Goal: Complete application form

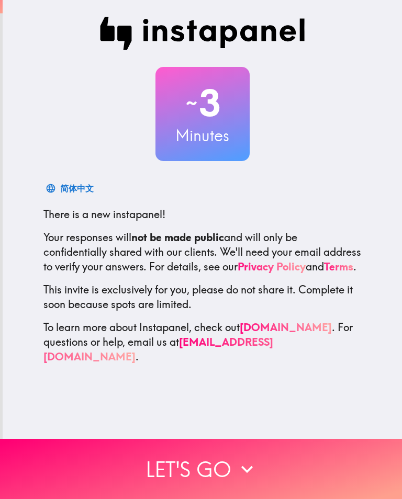
click at [214, 467] on button "Let's go" at bounding box center [201, 469] width 402 height 60
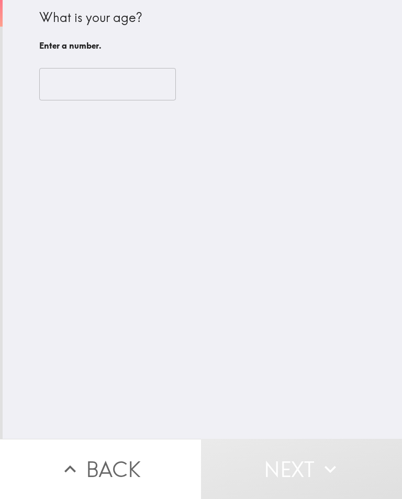
click at [111, 88] on input "number" at bounding box center [107, 84] width 137 height 32
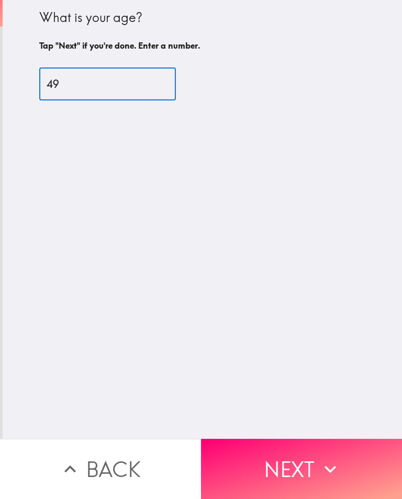
type input "49"
click at [310, 233] on div "What is your age? Tap "Next" if you're done. Enter a number. 49 ​" at bounding box center [202, 219] width 399 height 439
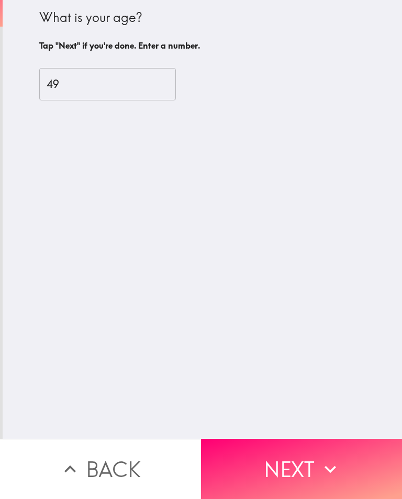
click at [261, 468] on button "Next" at bounding box center [301, 469] width 201 height 60
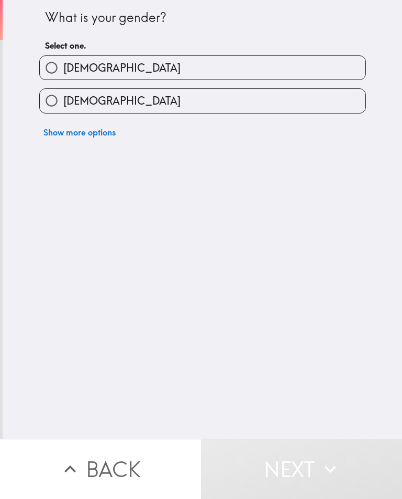
click at [100, 106] on label "[DEMOGRAPHIC_DATA]" at bounding box center [202, 101] width 325 height 24
click at [63, 106] on input "[DEMOGRAPHIC_DATA]" at bounding box center [52, 101] width 24 height 24
radio input "true"
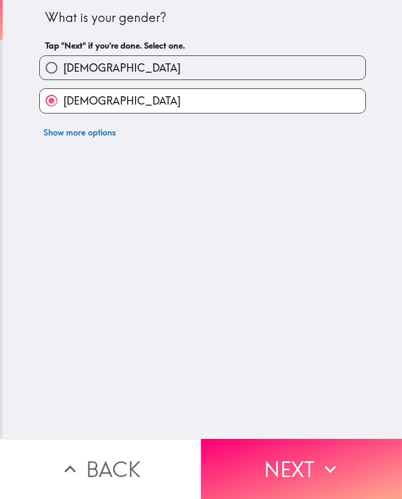
click at [271, 461] on button "Next" at bounding box center [301, 469] width 201 height 60
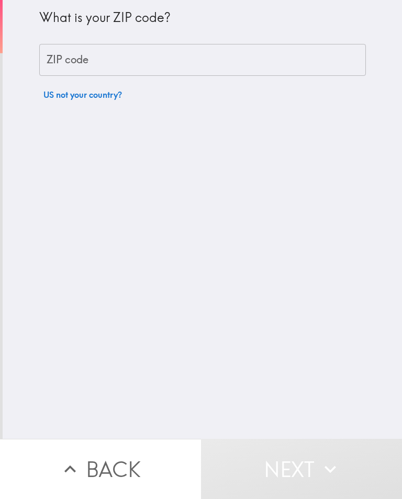
click at [152, 64] on input "ZIP code" at bounding box center [202, 60] width 326 height 32
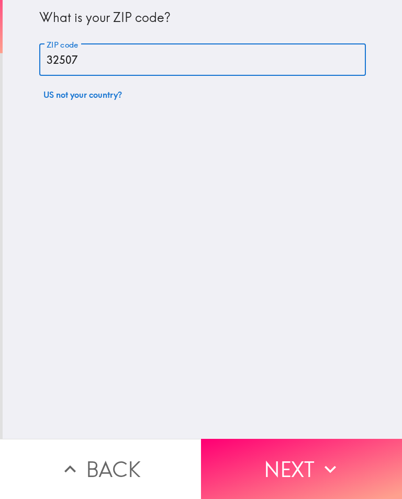
type input "32507"
click at [336, 290] on div "What is your ZIP code? ZIP code 32507 ZIP code US not your country?" at bounding box center [202, 219] width 399 height 439
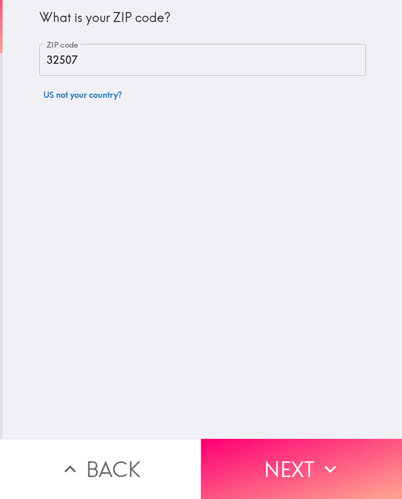
click at [298, 476] on button "Next" at bounding box center [301, 469] width 201 height 60
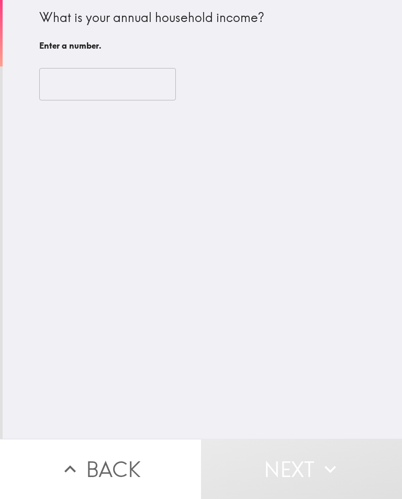
click at [126, 91] on input "number" at bounding box center [107, 84] width 137 height 32
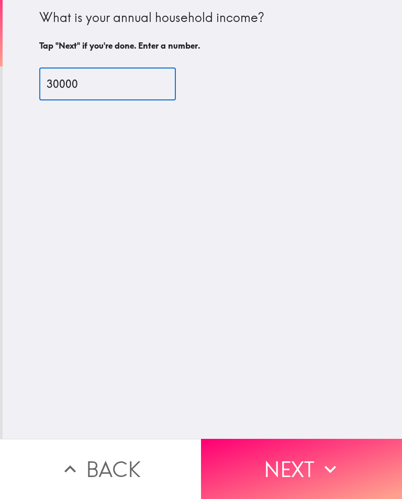
type input "30000"
click at [277, 286] on div "What is your annual household income? Tap "Next" if you're done. Enter a number…" at bounding box center [202, 219] width 399 height 439
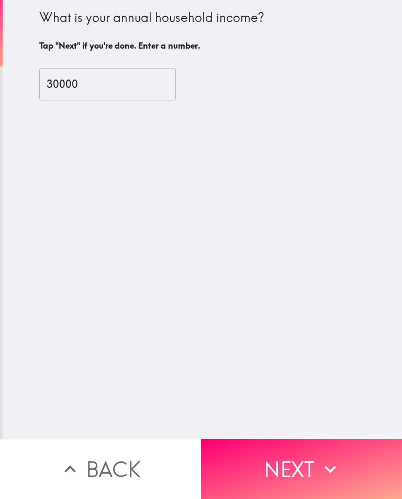
click at [287, 470] on button "Next" at bounding box center [301, 469] width 201 height 60
